Goal: Check status: Check status

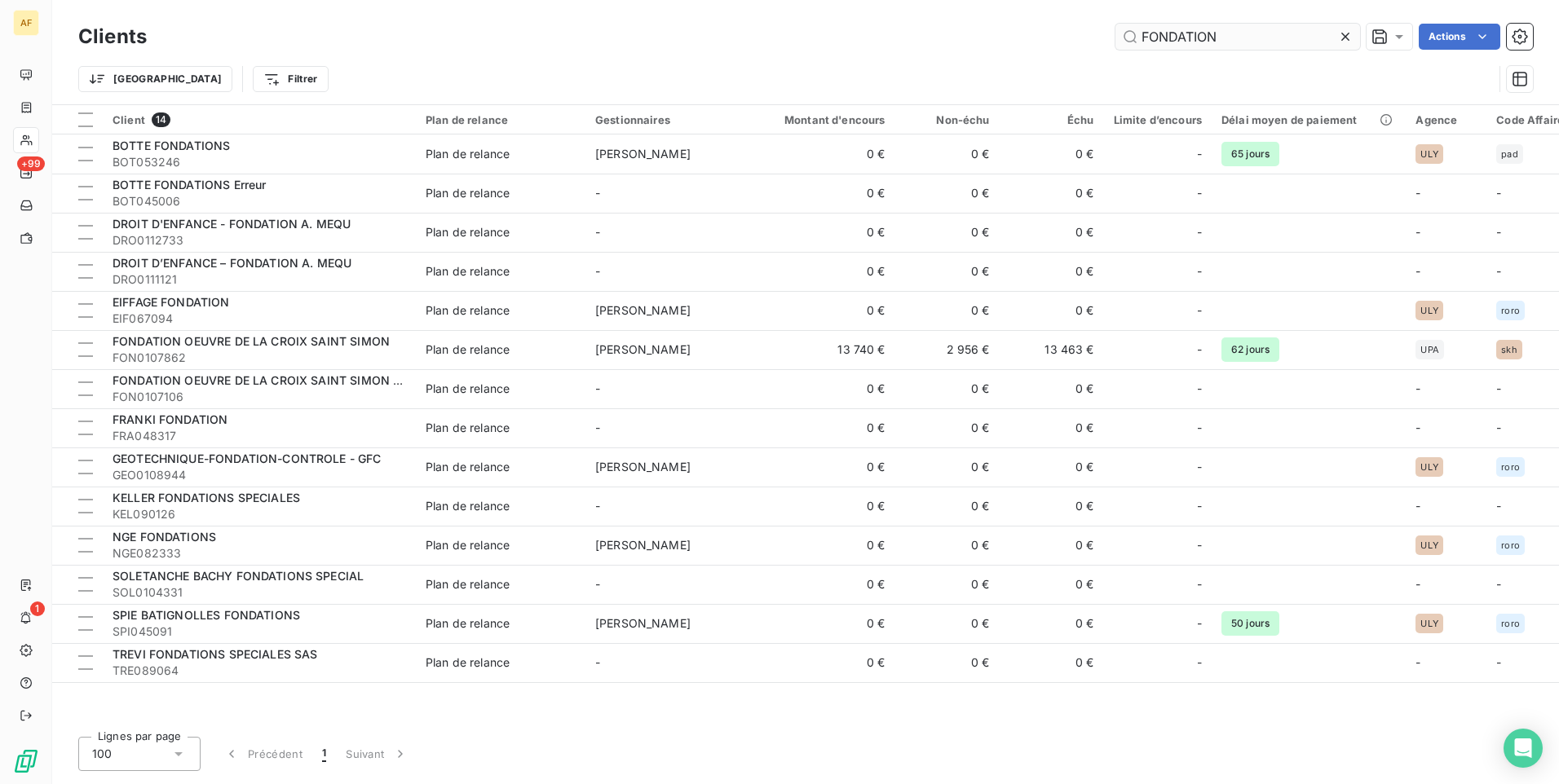
drag, startPoint x: 1227, startPoint y: 34, endPoint x: 1148, endPoint y: 37, distance: 79.1
click at [1148, 37] on input "FONDATION" at bounding box center [1237, 36] width 244 height 26
click at [1299, 40] on input "FONDATION" at bounding box center [1237, 36] width 244 height 26
drag, startPoint x: 1294, startPoint y: 40, endPoint x: 1128, endPoint y: 38, distance: 166.0
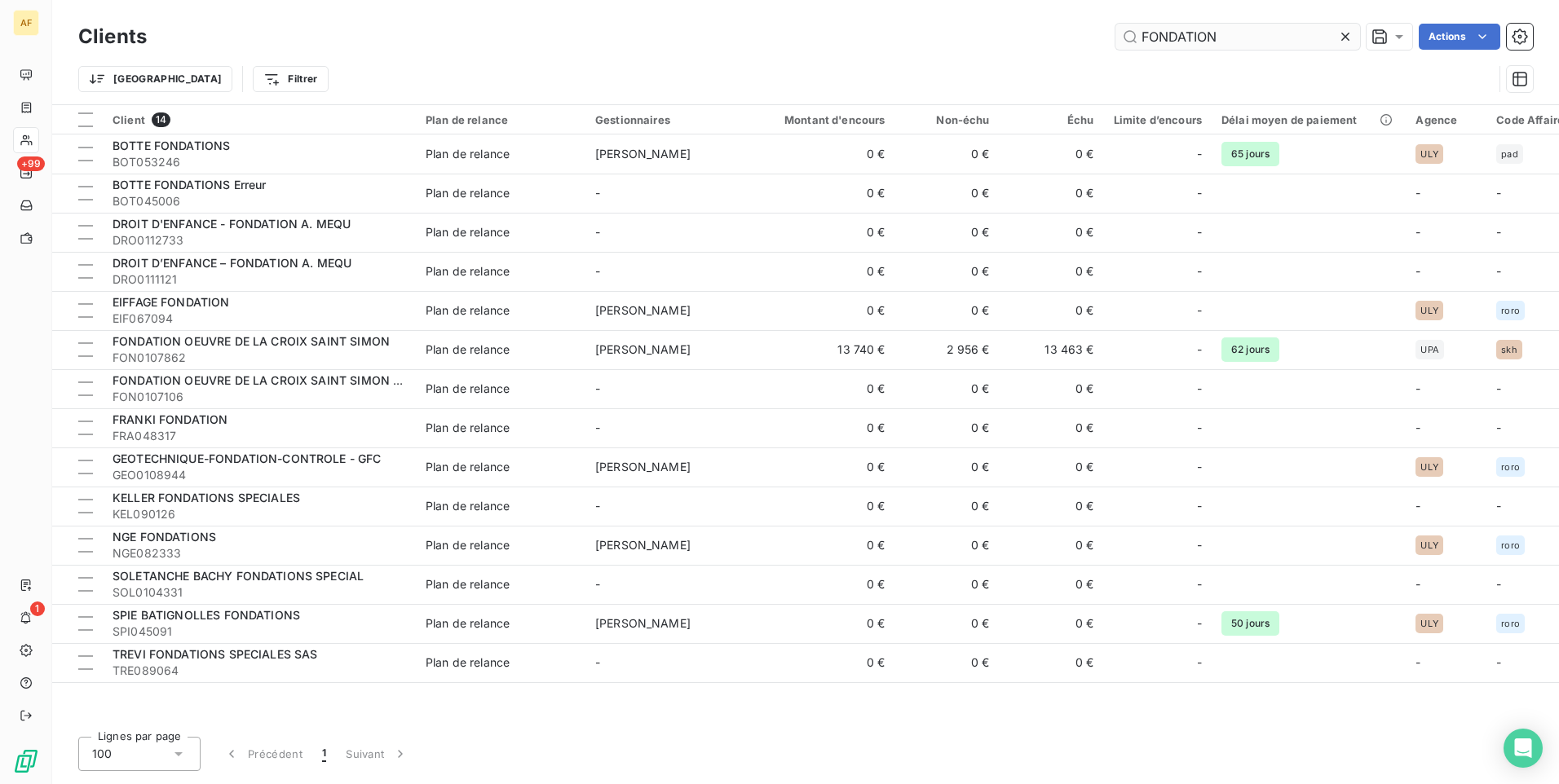
click at [1128, 38] on input "FONDATION" at bounding box center [1237, 36] width 244 height 26
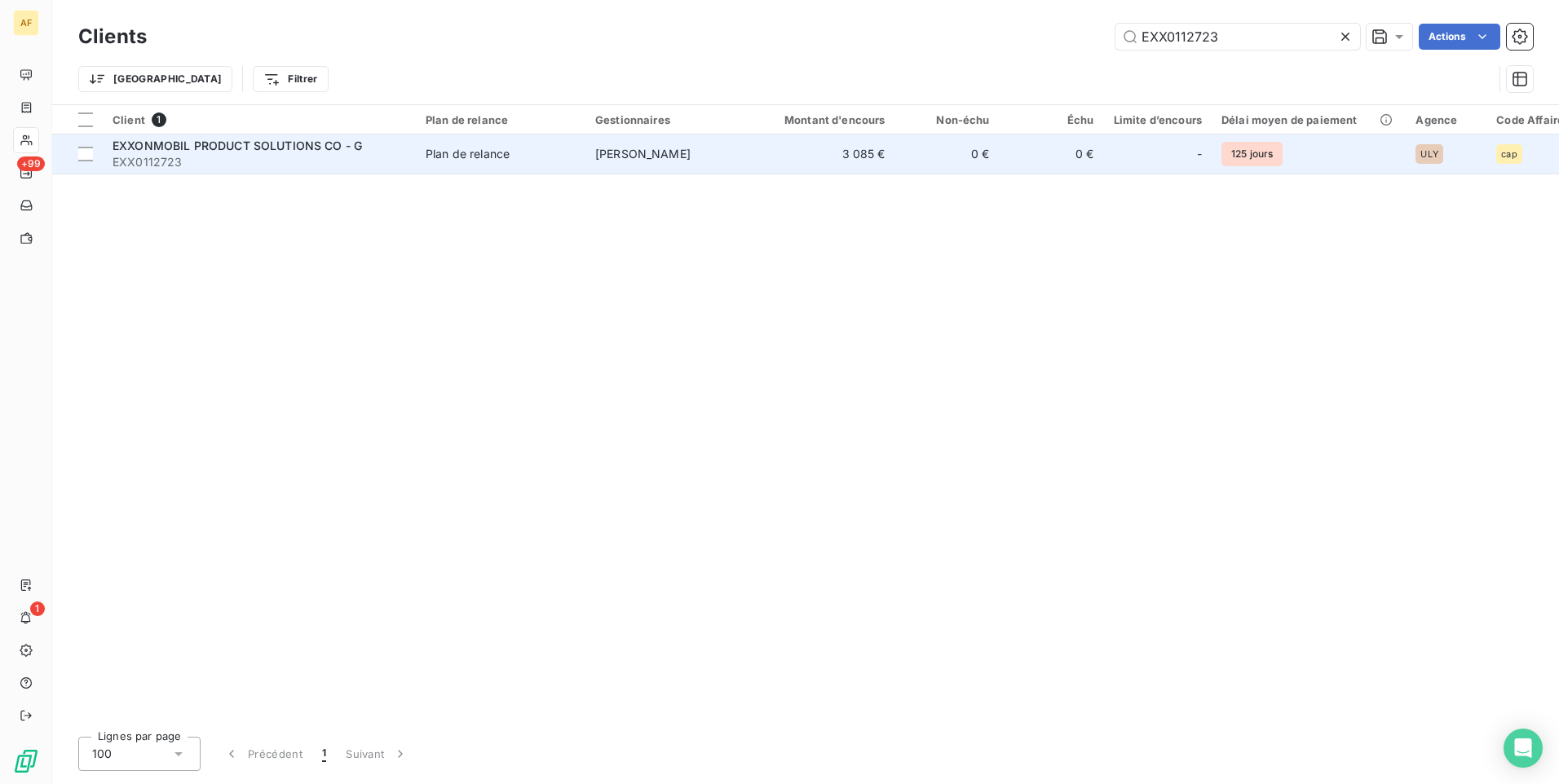
type input "EXX0112723"
click at [246, 144] on span "EXXONMOBIL PRODUCT SOLUTIONS CO - G" at bounding box center [237, 145] width 250 height 14
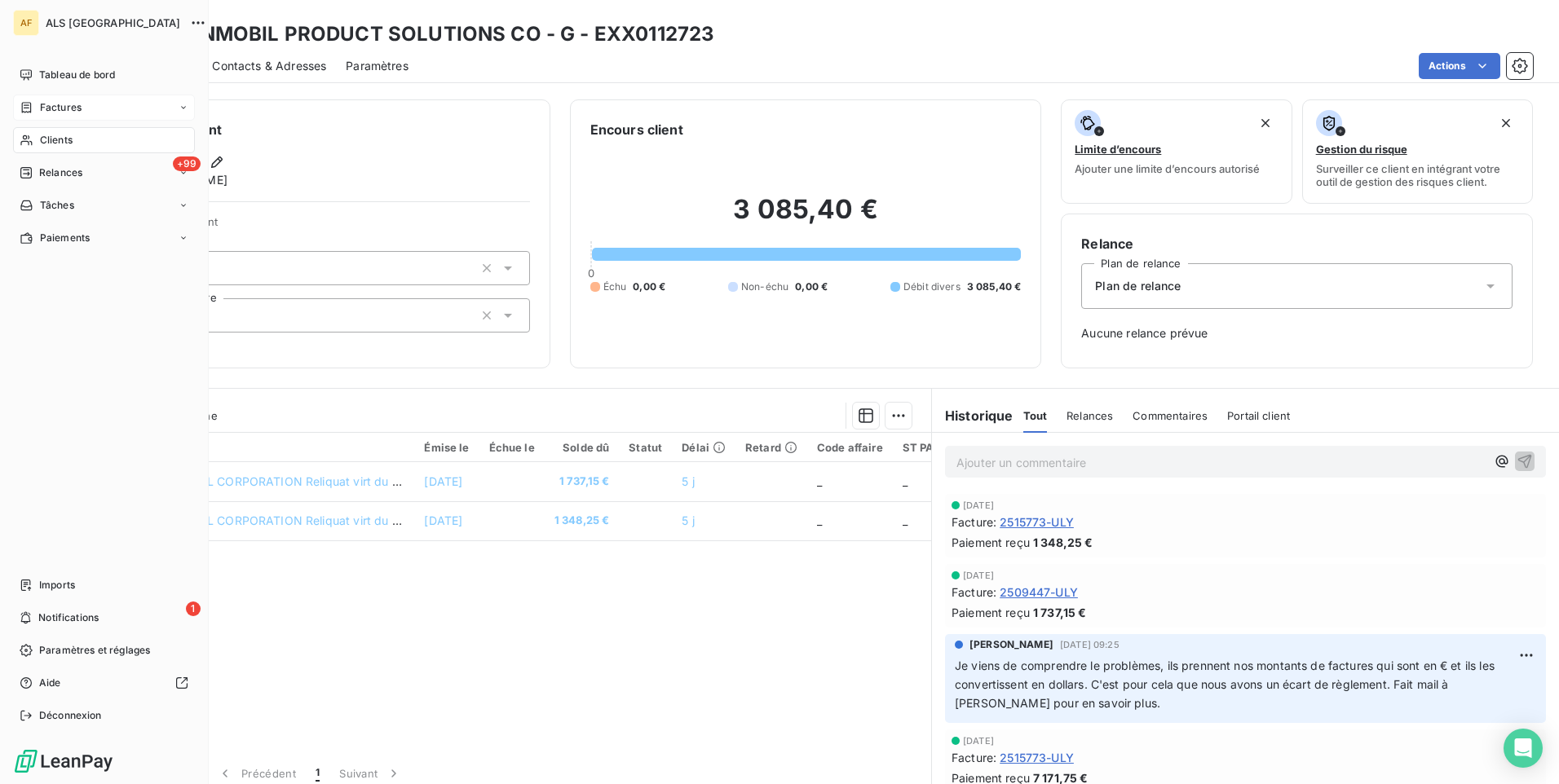
click at [44, 108] on span "Factures" at bounding box center [60, 107] width 41 height 15
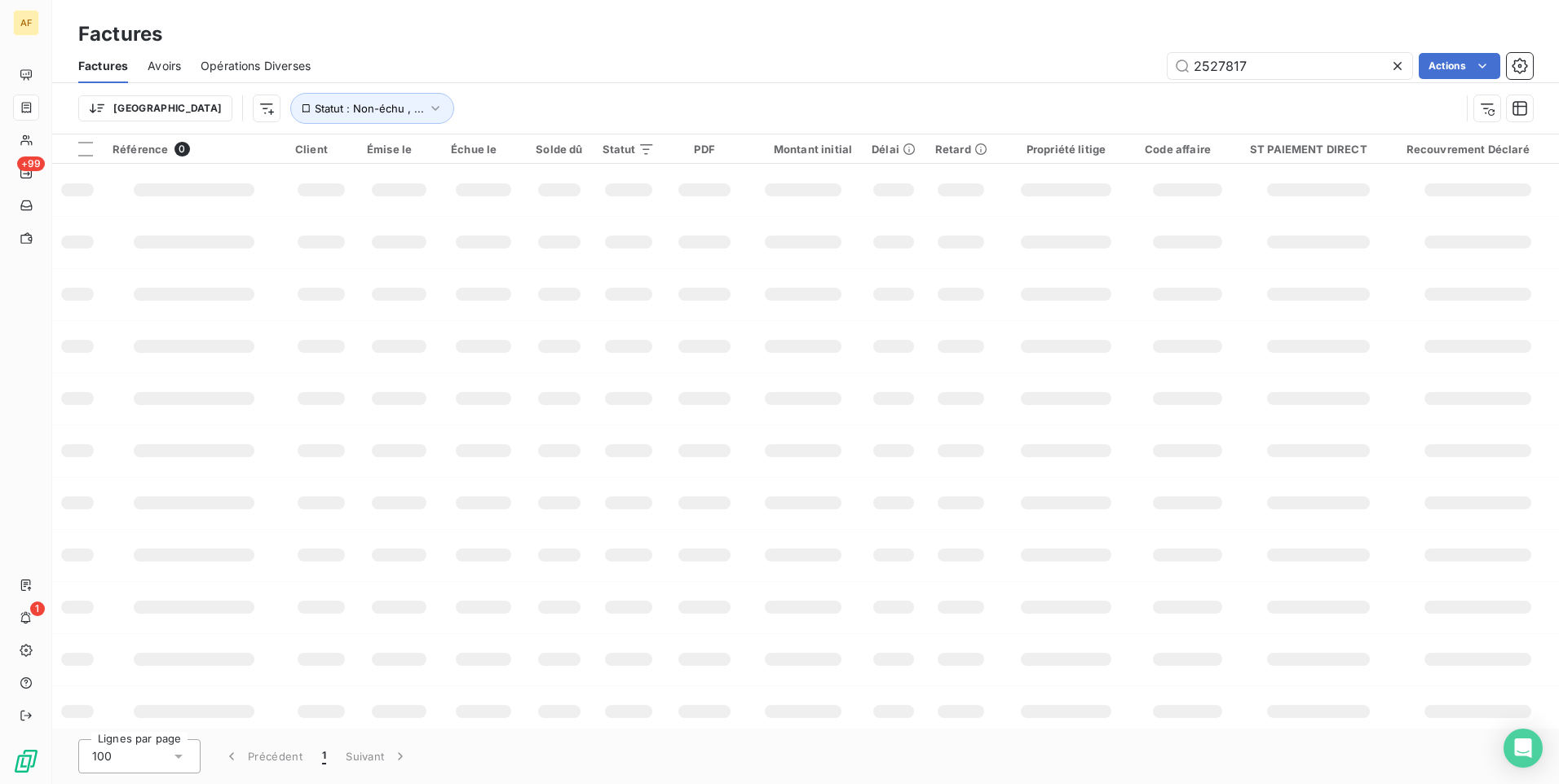
drag, startPoint x: 1255, startPoint y: 68, endPoint x: 1081, endPoint y: 70, distance: 174.0
click at [1119, 70] on div "2527817 Actions" at bounding box center [931, 66] width 1202 height 26
type input "2515773"
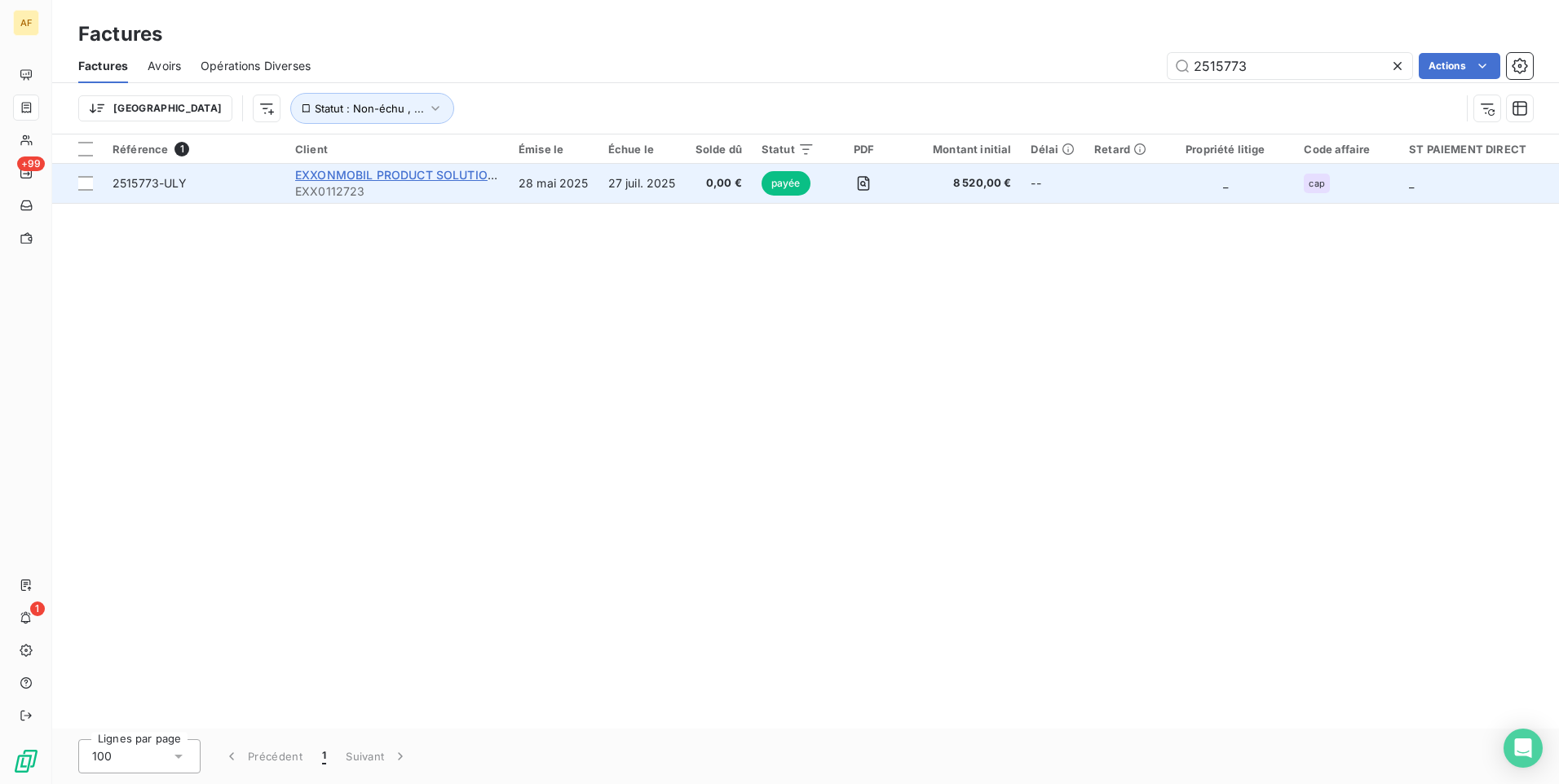
click at [410, 172] on span "EXXONMOBIL PRODUCT SOLUTIONS CO - G" at bounding box center [420, 174] width 250 height 14
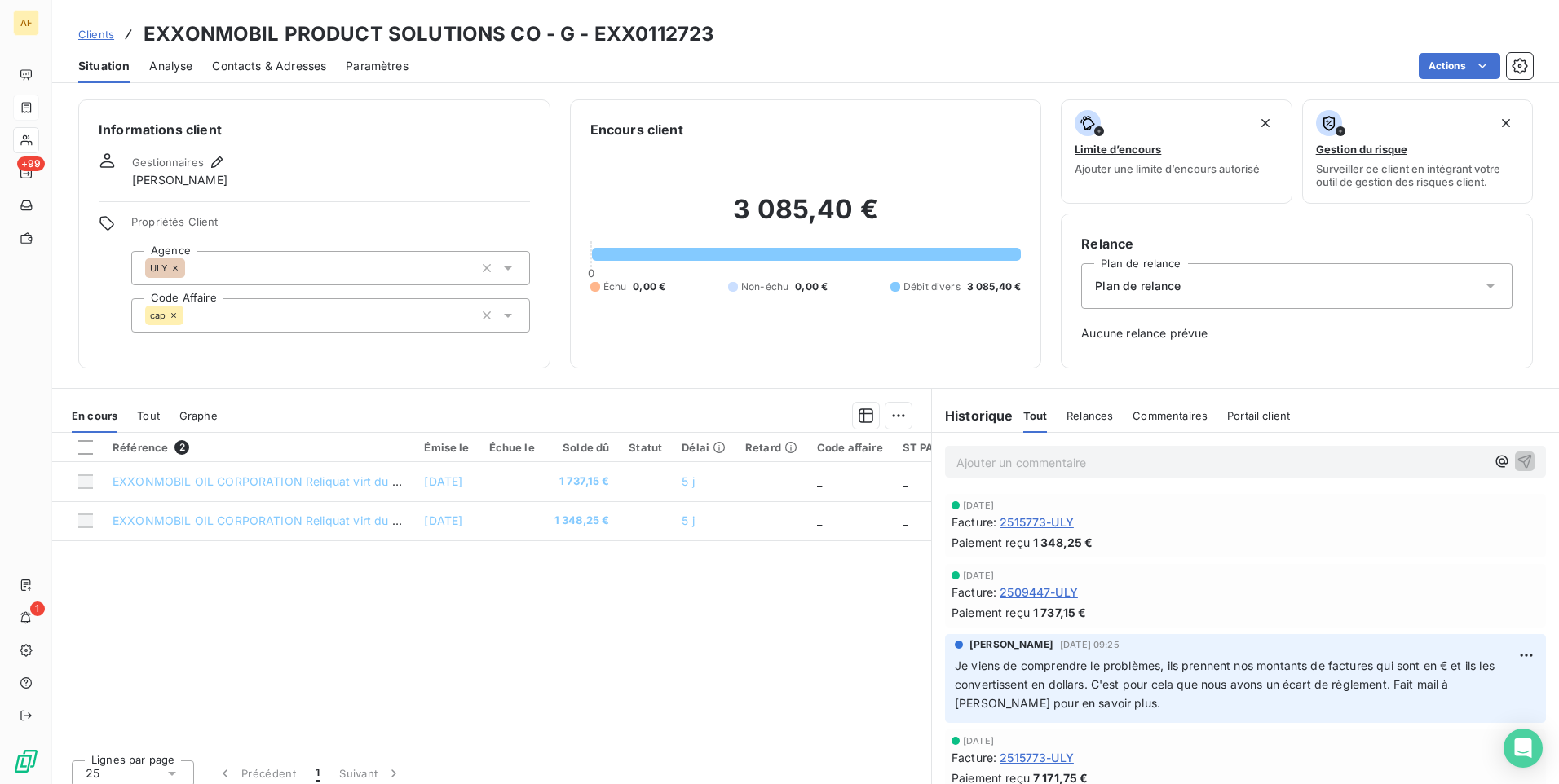
click at [148, 414] on span "Tout" at bounding box center [149, 415] width 22 height 13
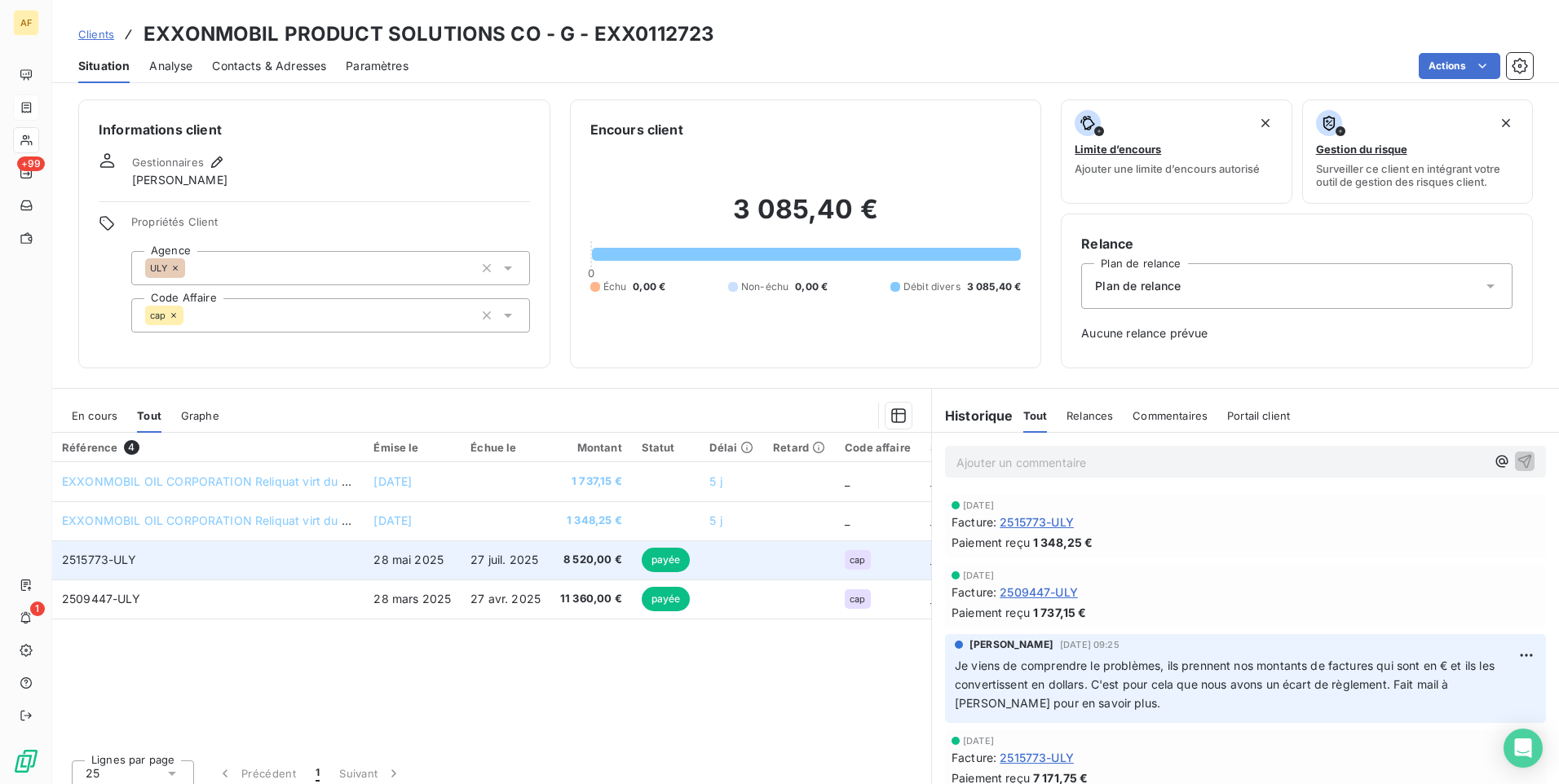
click at [97, 558] on span "2515773-ULY" at bounding box center [99, 560] width 75 height 14
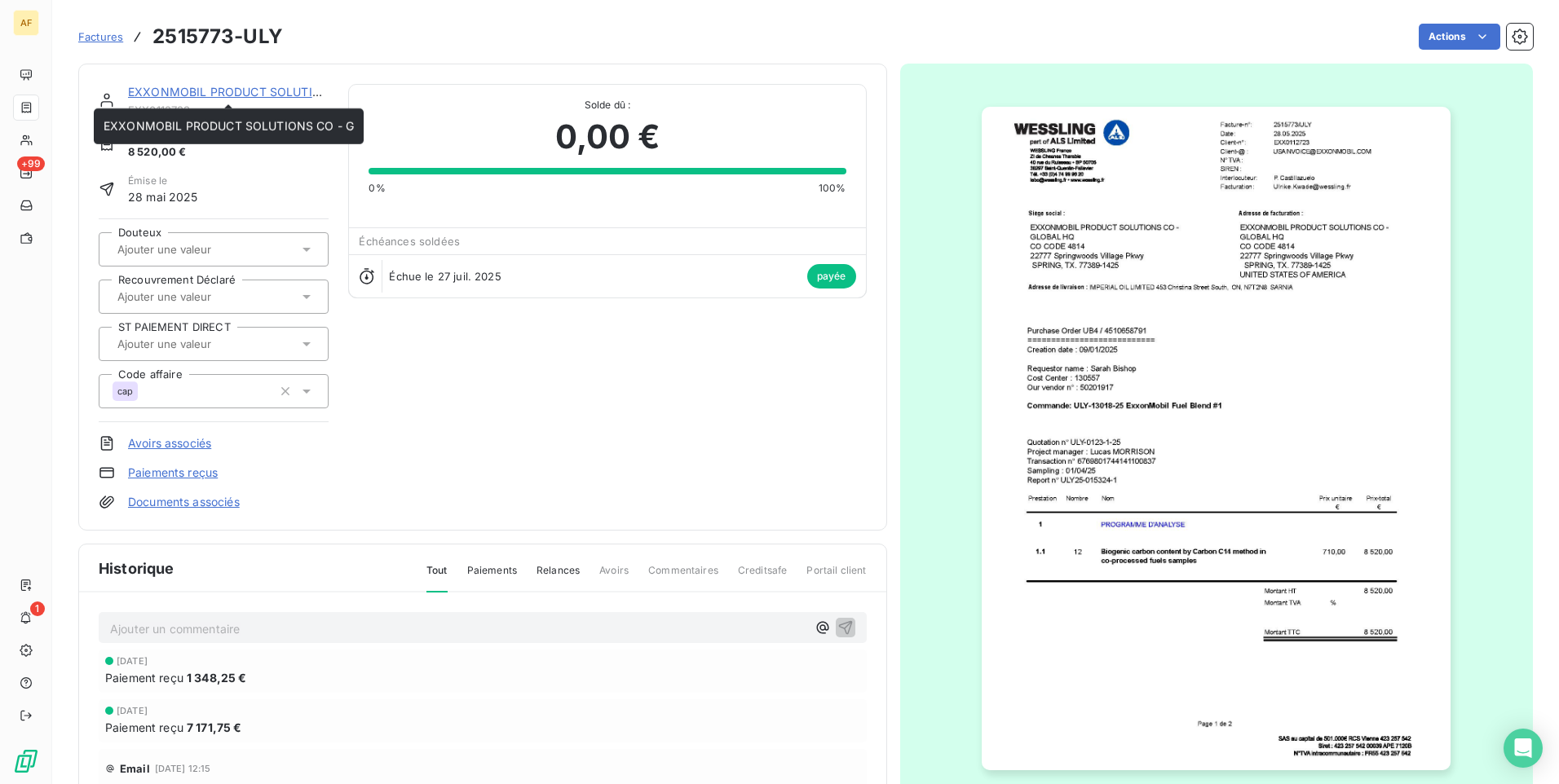
click at [231, 92] on link "EXXONMOBIL PRODUCT SOLUTIONS CO - G" at bounding box center [253, 92] width 250 height 14
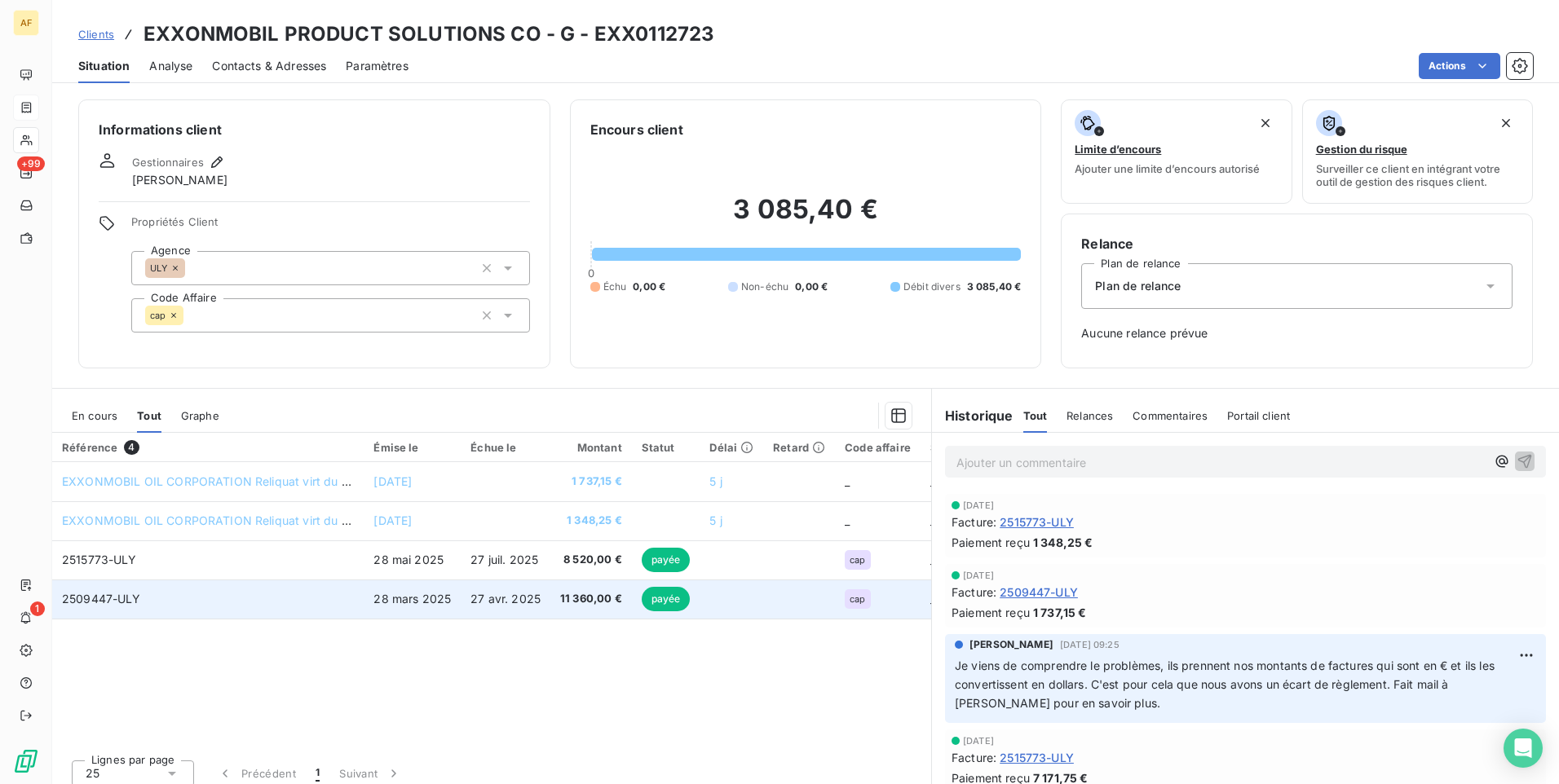
click at [79, 599] on span "2509447-ULY" at bounding box center [102, 598] width 79 height 14
